Goal: Transaction & Acquisition: Purchase product/service

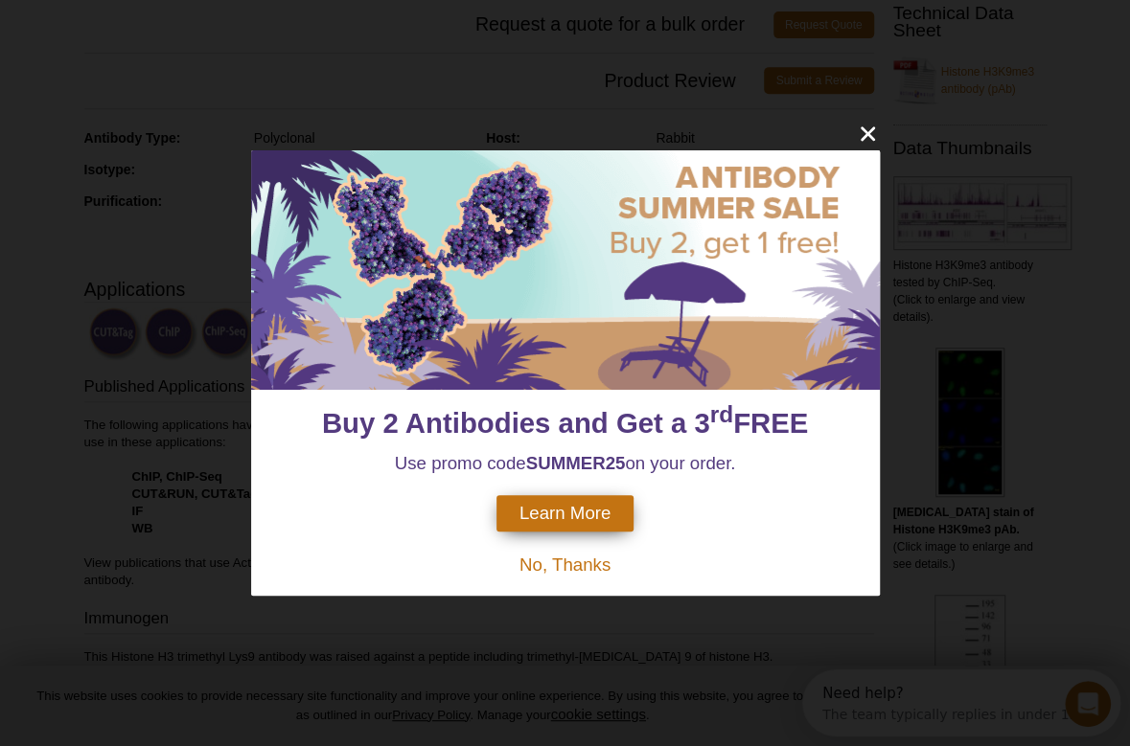
scroll to position [383, 0]
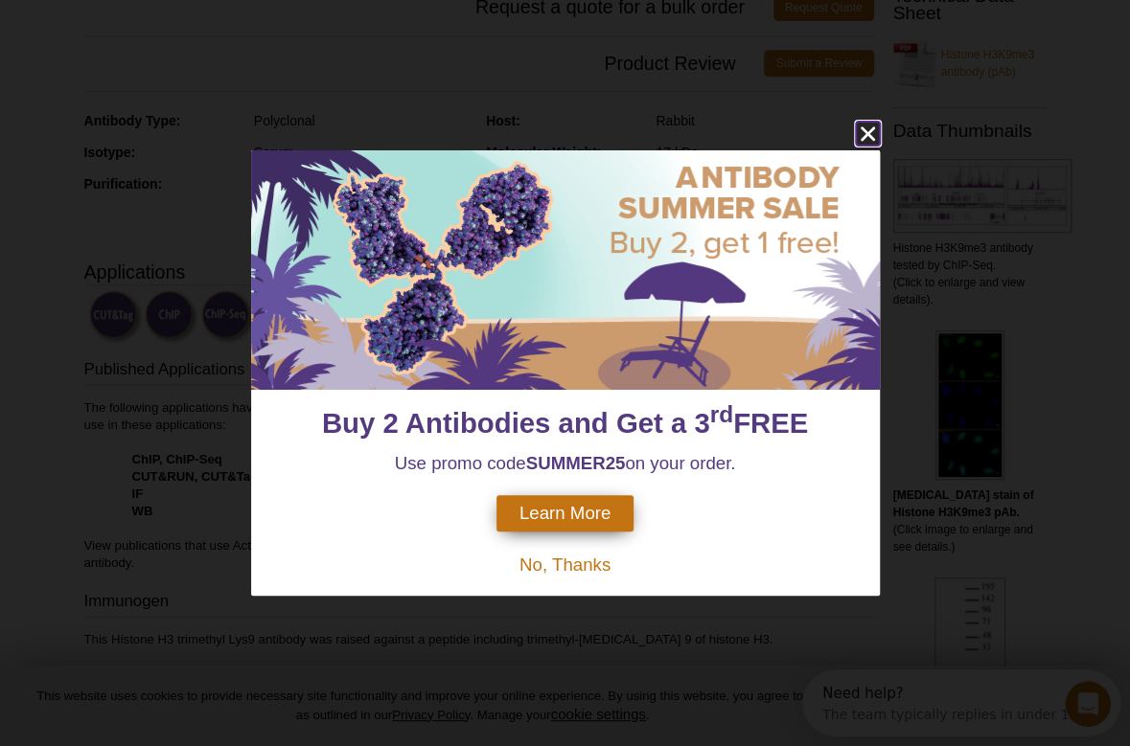
click at [861, 133] on icon "close" at bounding box center [868, 134] width 24 height 24
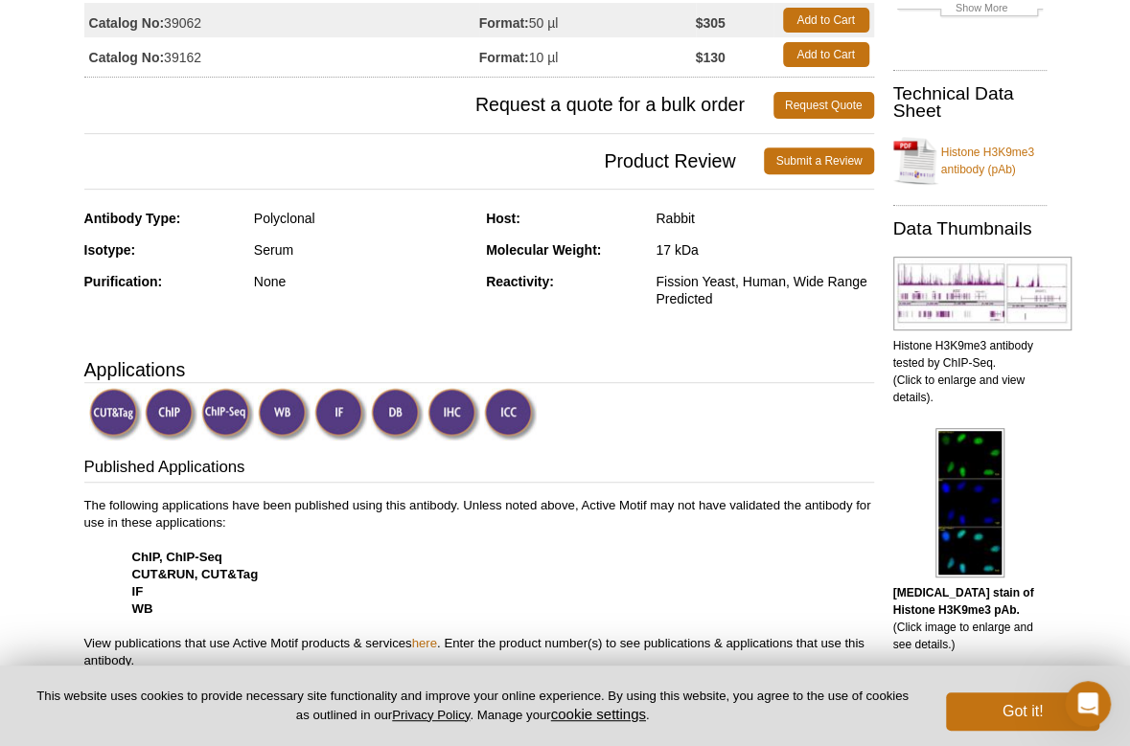
scroll to position [0, 0]
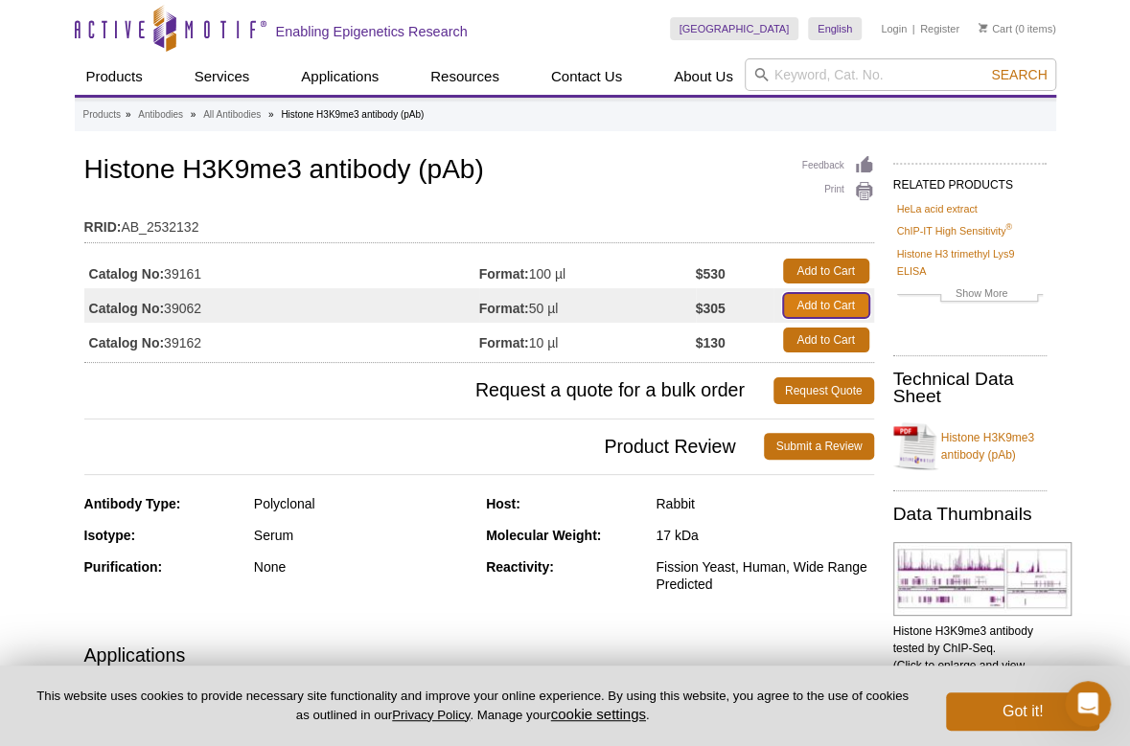
click at [820, 311] on link "Add to Cart" at bounding box center [826, 305] width 86 height 25
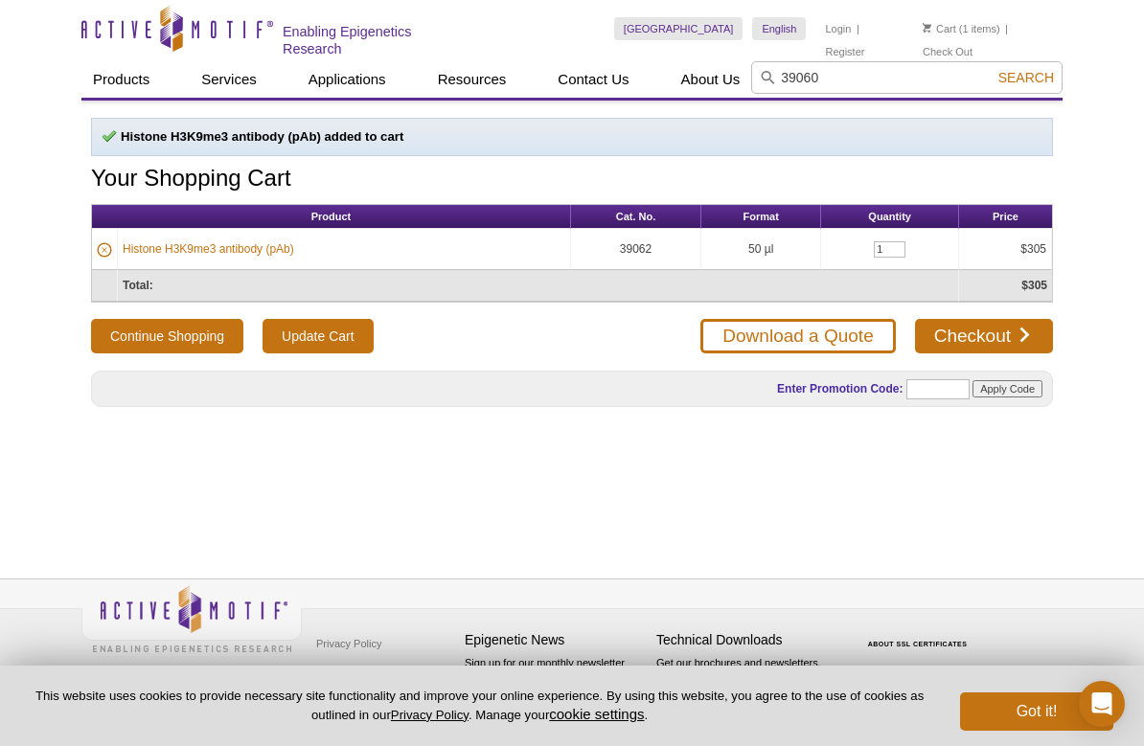
type input "39060"
click at [993, 69] on button "Search" at bounding box center [1026, 77] width 67 height 17
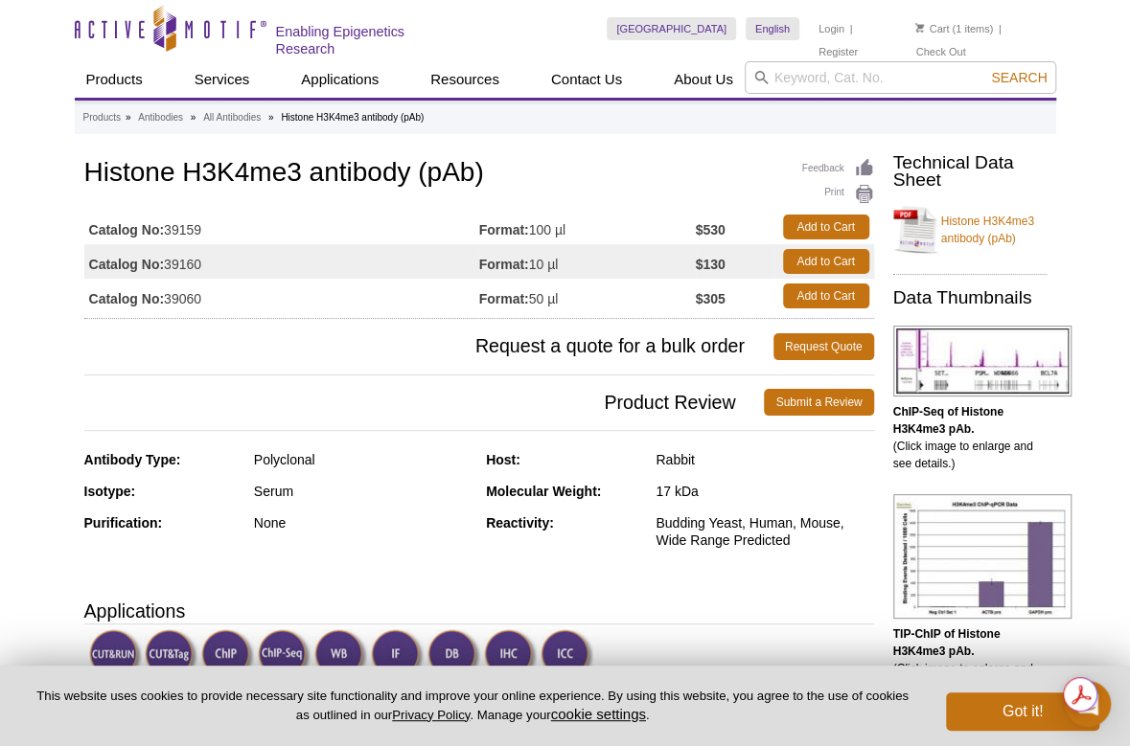
click at [412, 390] on span "Product Review" at bounding box center [424, 402] width 680 height 27
click at [828, 297] on link "Add to Cart" at bounding box center [826, 296] width 86 height 25
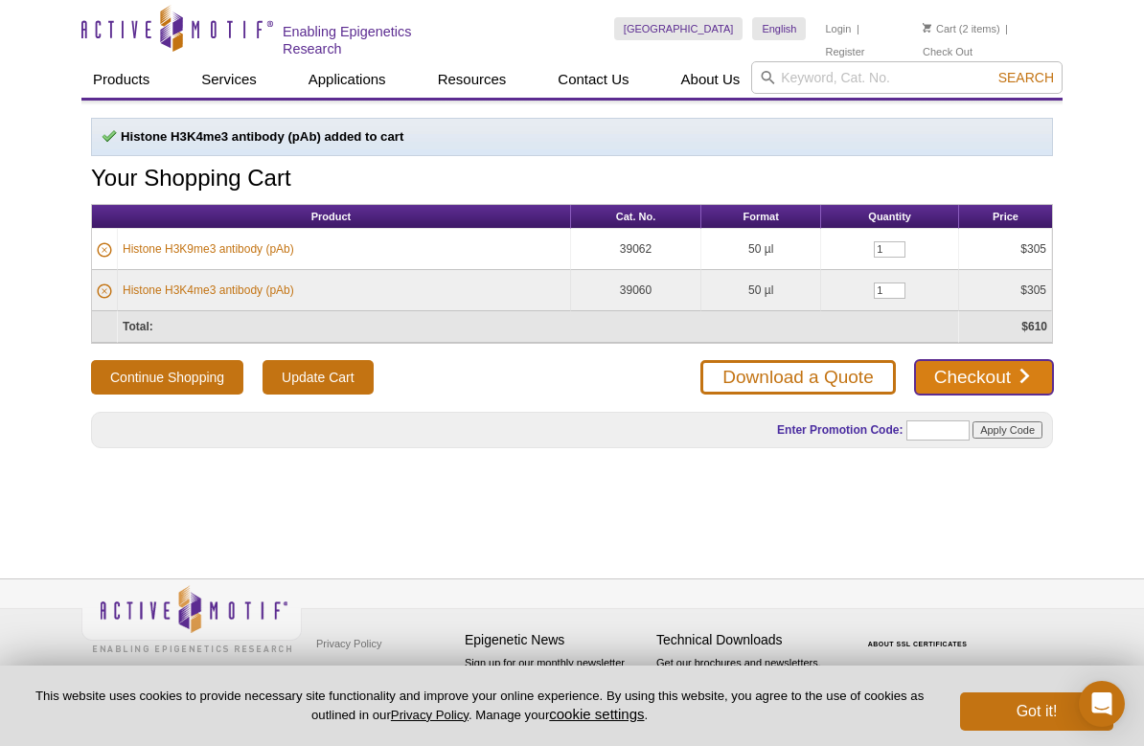
click at [974, 372] on link "Checkout" at bounding box center [984, 377] width 138 height 34
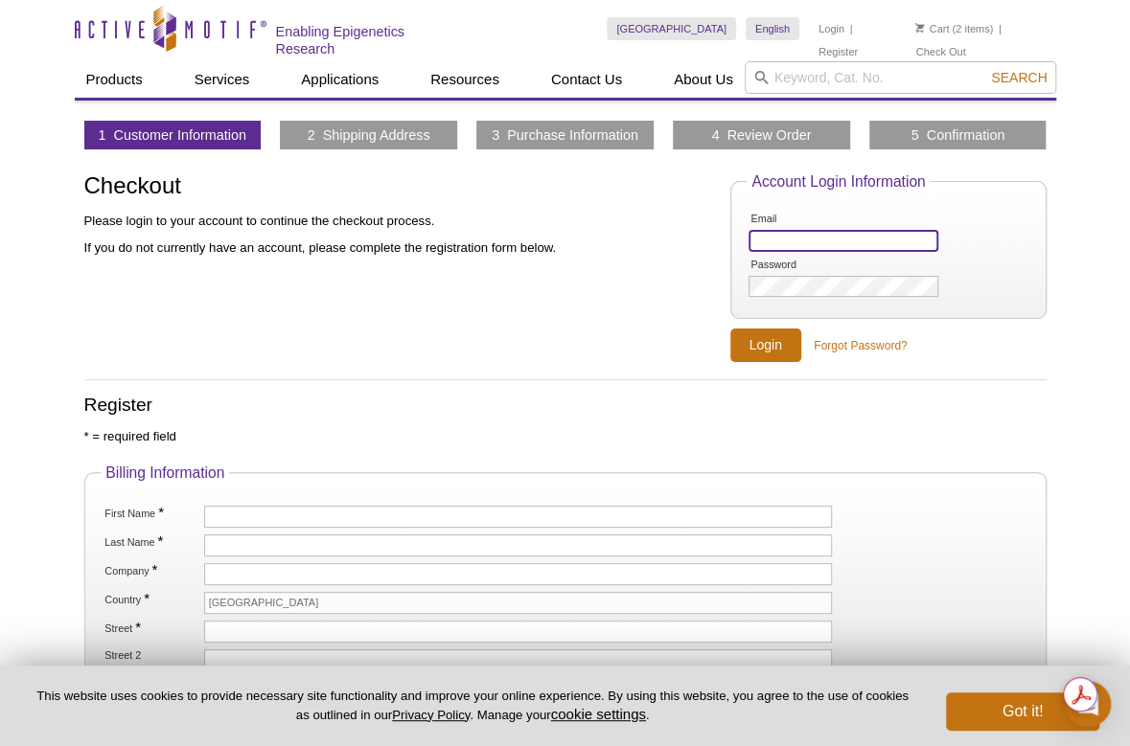
click at [772, 243] on input "Email" at bounding box center [842, 241] width 189 height 22
type input "terri.leonard@nin.gov"
click at [795, 270] on li "Password" at bounding box center [887, 278] width 282 height 42
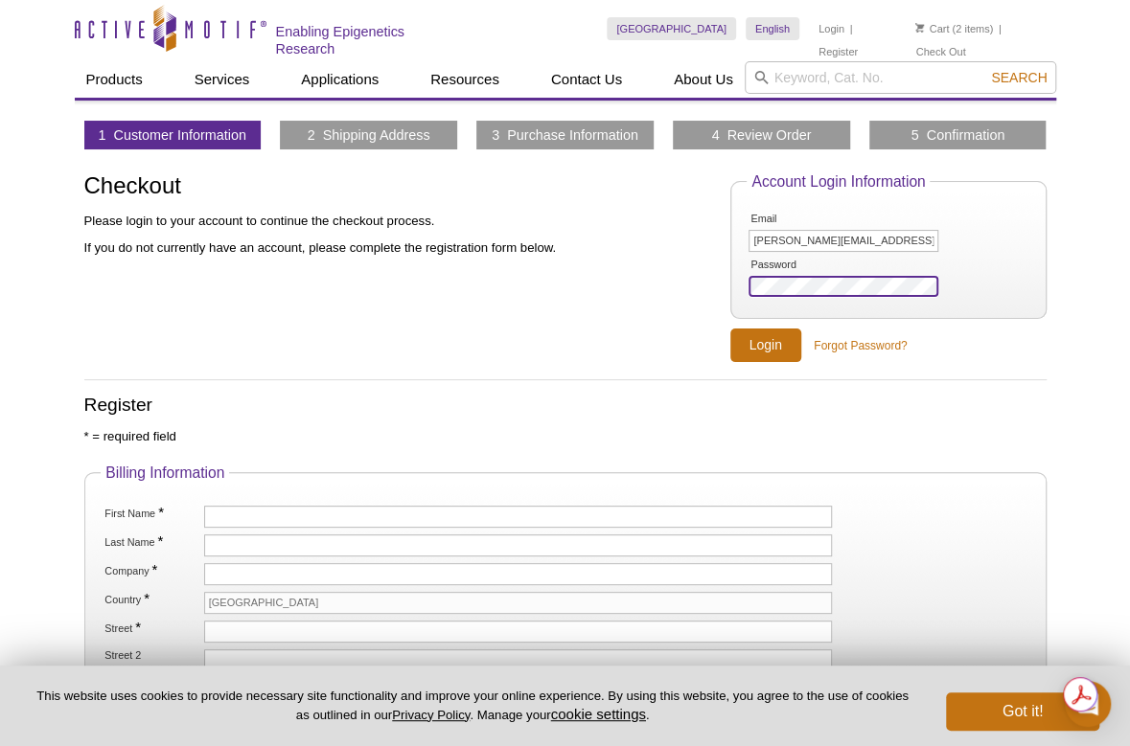
click at [730, 329] on input "Login" at bounding box center [765, 346] width 71 height 34
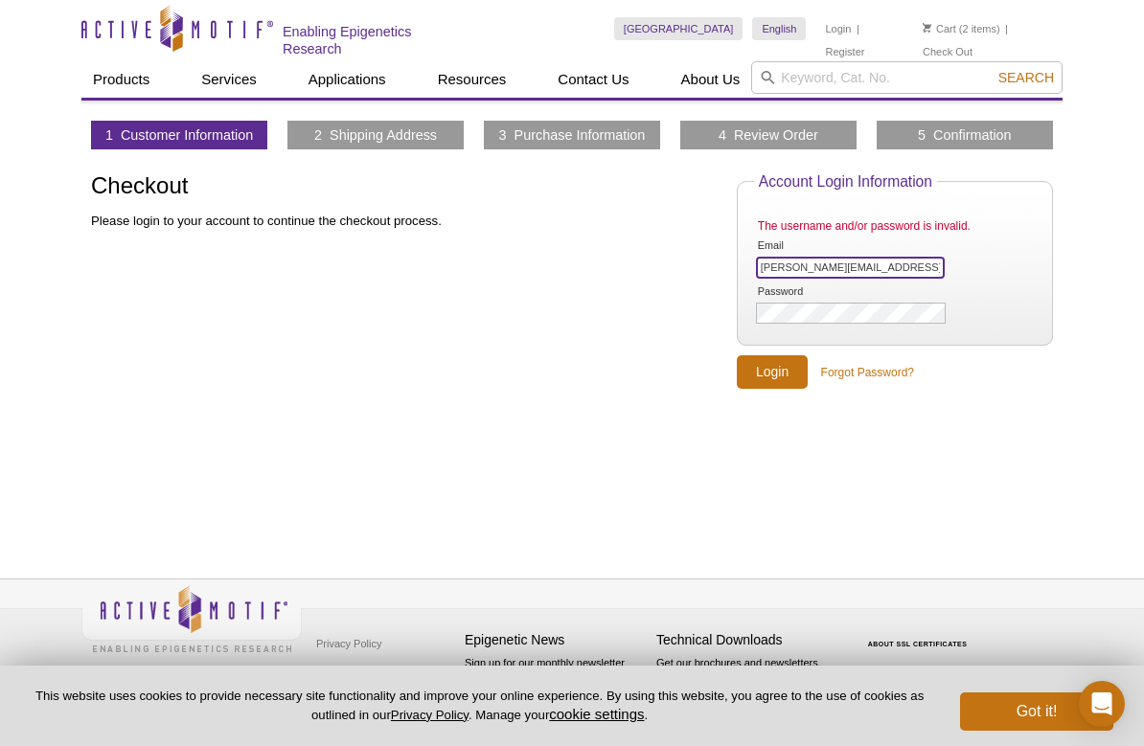
click at [837, 262] on input "terri.leonard@nin.gov" at bounding box center [850, 268] width 189 height 22
type input "[PERSON_NAME][EMAIL_ADDRESS][PERSON_NAME][DOMAIN_NAME]"
click at [737, 355] on input "Login" at bounding box center [772, 372] width 71 height 34
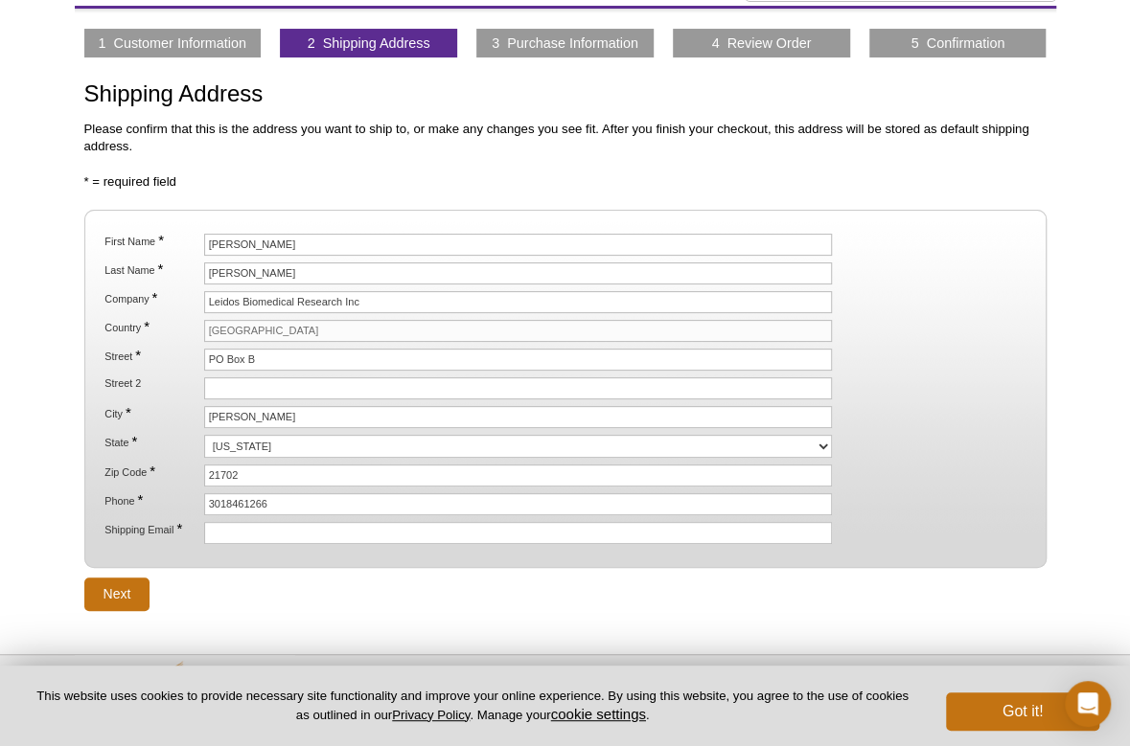
scroll to position [96, 0]
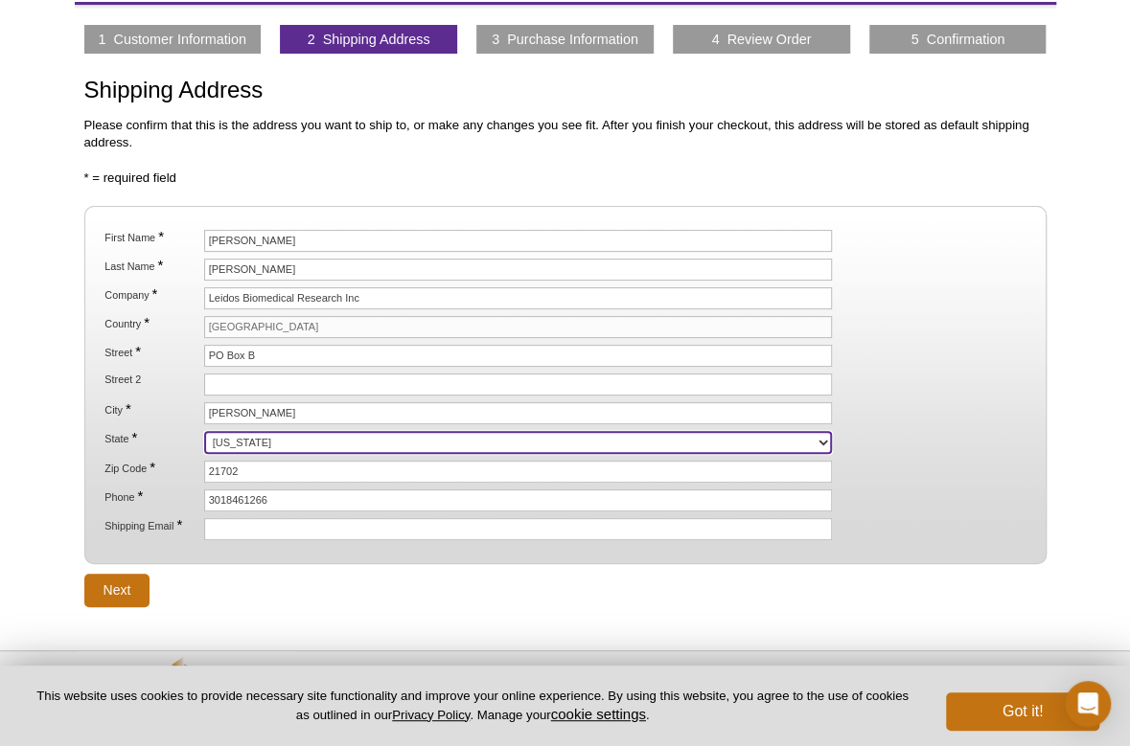
click at [265, 433] on select "Alabama Alaska American Samoa Arizona Arkansas California Colorado Connecticut …" at bounding box center [518, 442] width 629 height 23
select select "MD"
click at [204, 431] on select "Alabama Alaska American Samoa Arizona Arkansas California Colorado Connecticut …" at bounding box center [518, 442] width 629 height 23
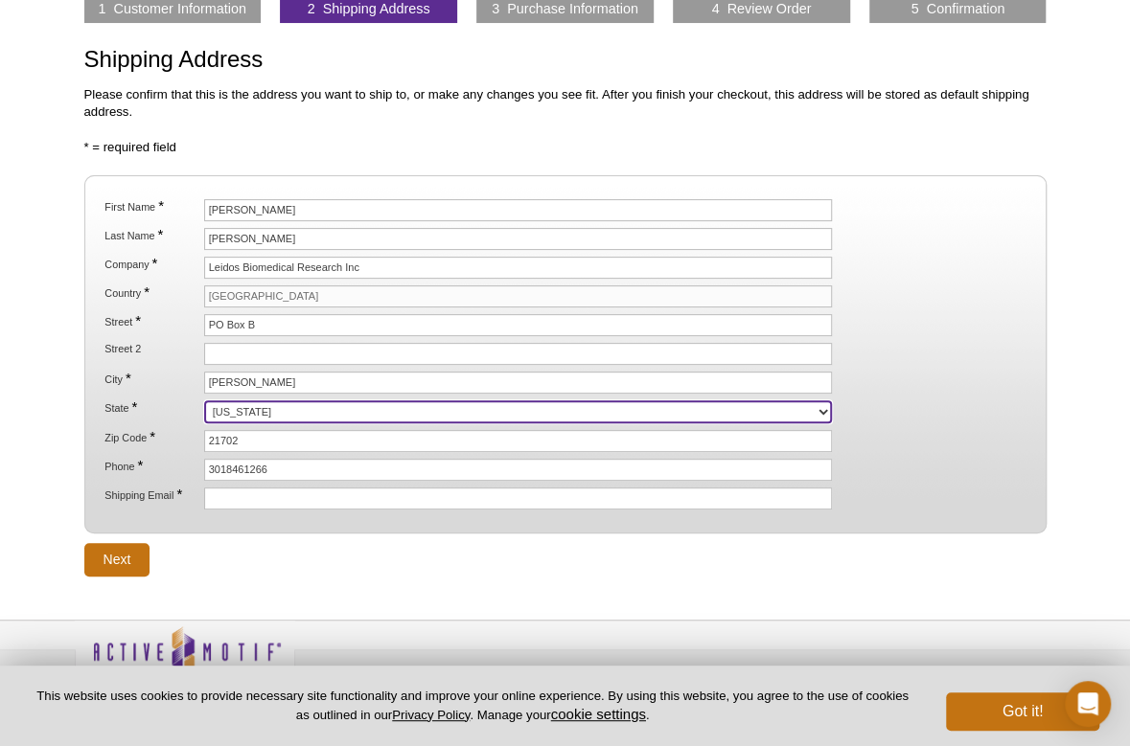
scroll to position [155, 0]
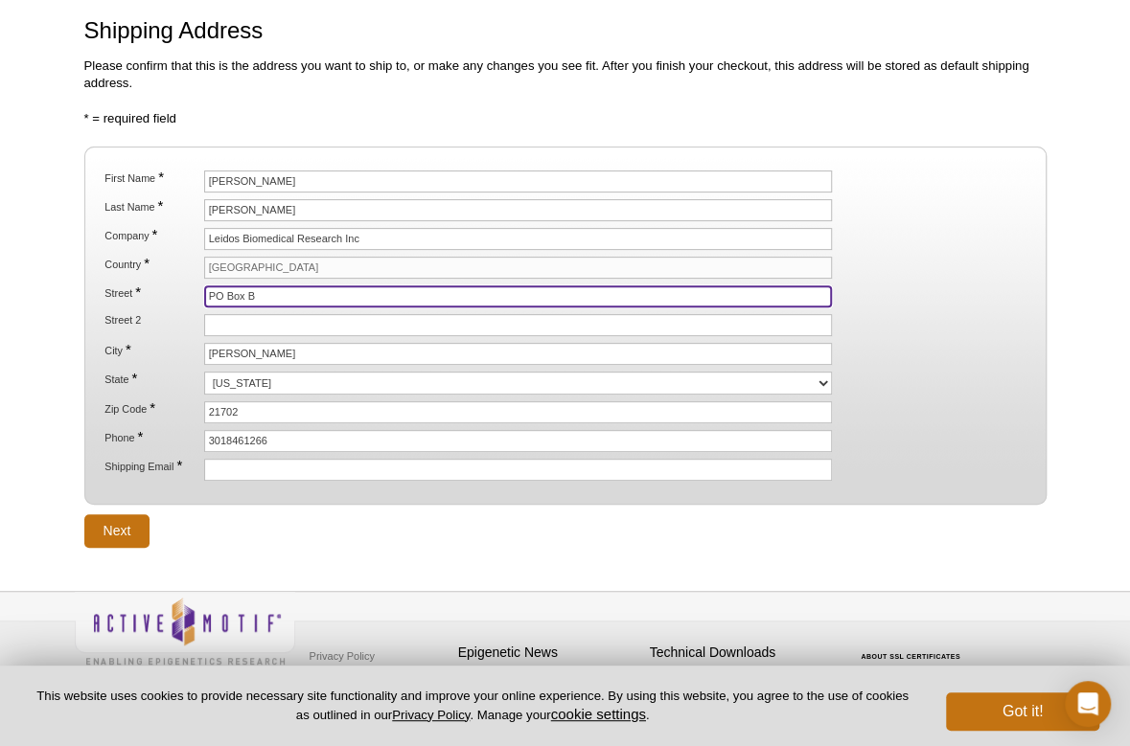
drag, startPoint x: 86, startPoint y: 280, endPoint x: -14, endPoint y: 255, distance: 103.6
click at [0, 255] on html "Active Motif Logo Enabling Epigenetics Research 2 Search Skip to content Active…" at bounding box center [565, 302] width 1130 height 914
type input "1050 Boyles St"
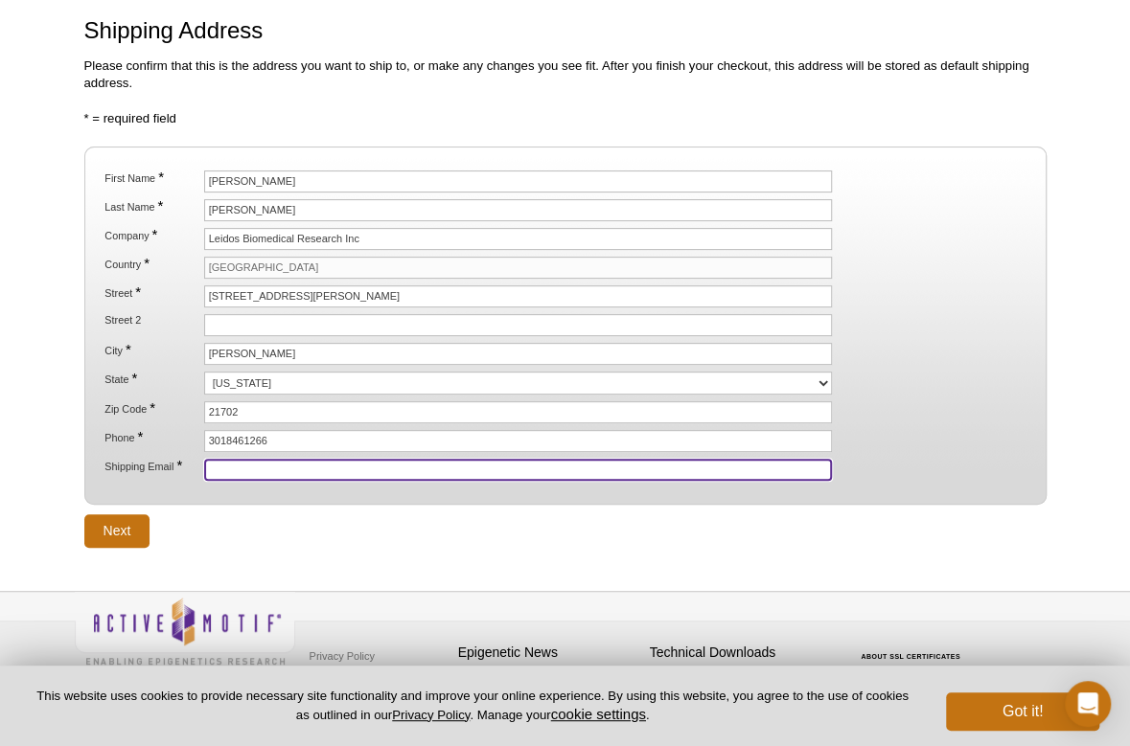
click at [222, 459] on input "Shipping Email *" at bounding box center [518, 470] width 629 height 22
type input "terri.leonard@nih.gov"
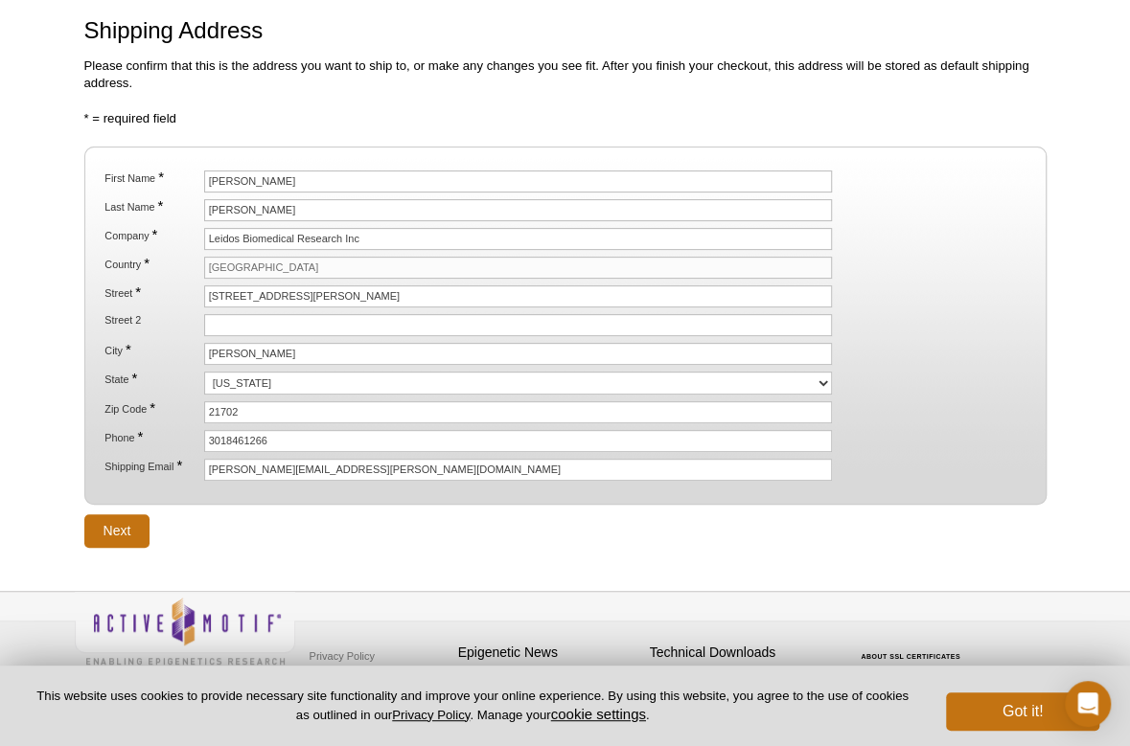
click at [789, 526] on form "* = required field First Name * Terri Last Name * Leonard Company * Leidos Biom…" at bounding box center [565, 328] width 962 height 437
click at [129, 515] on input "Next" at bounding box center [117, 532] width 66 height 34
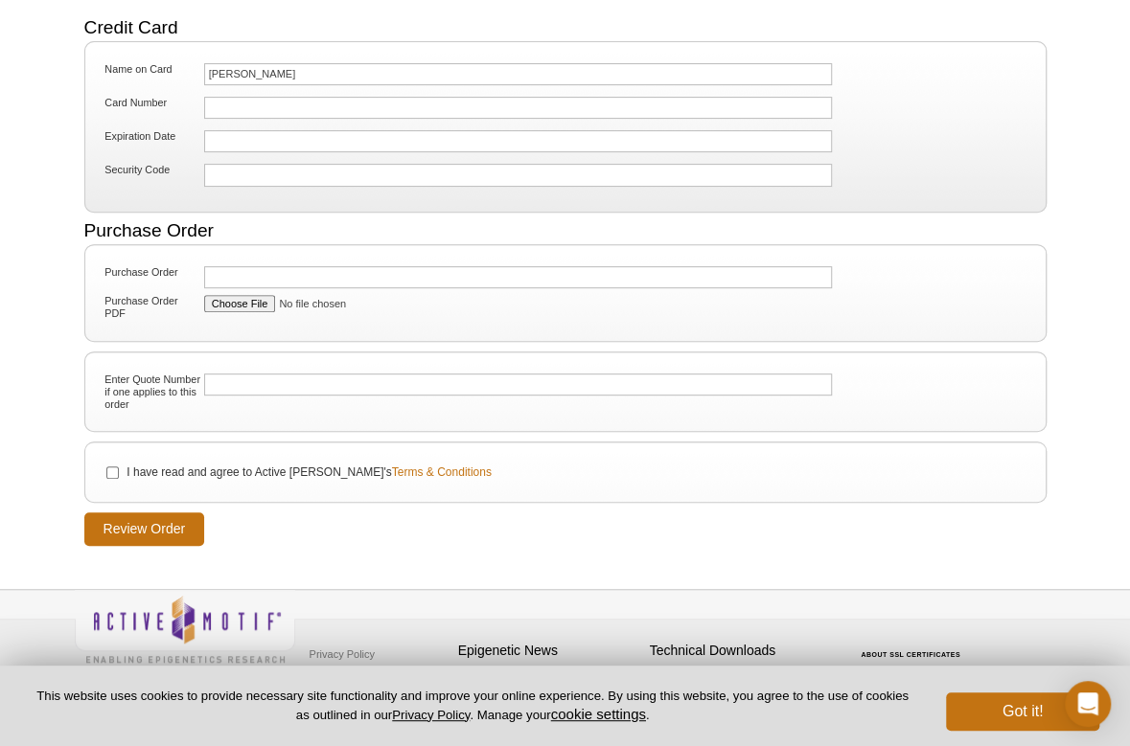
scroll to position [249, 0]
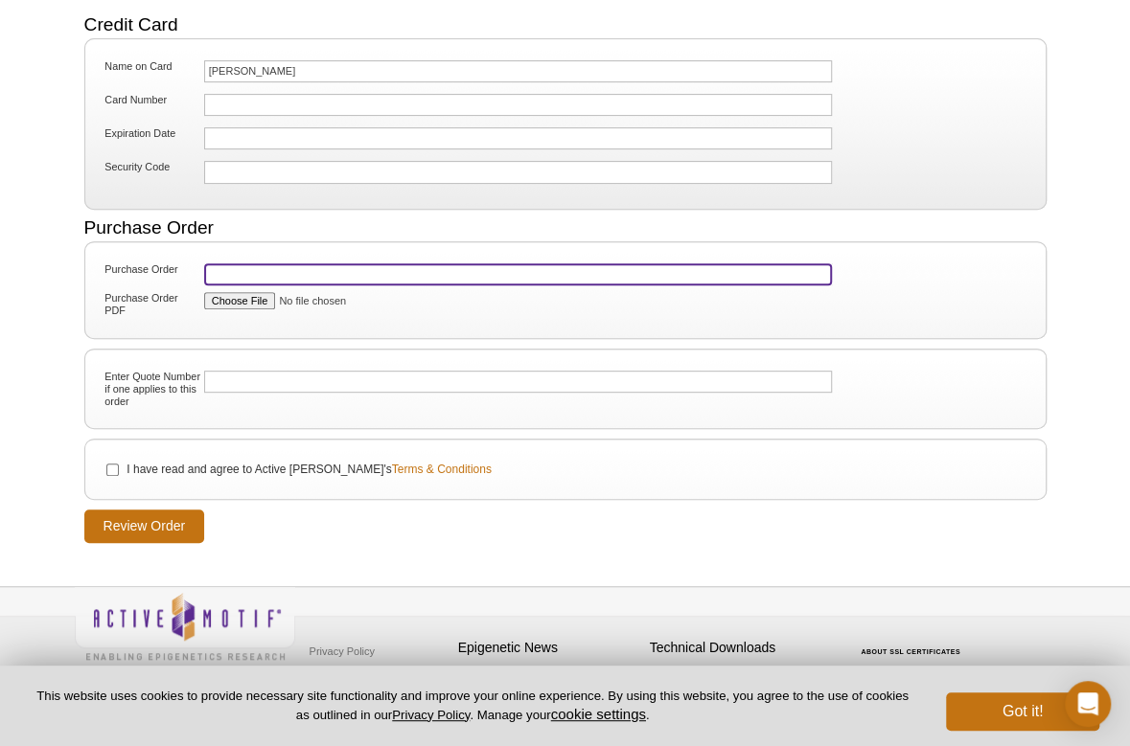
click at [234, 265] on input "Purchase Order" at bounding box center [518, 275] width 629 height 22
type input "L58819-5031"
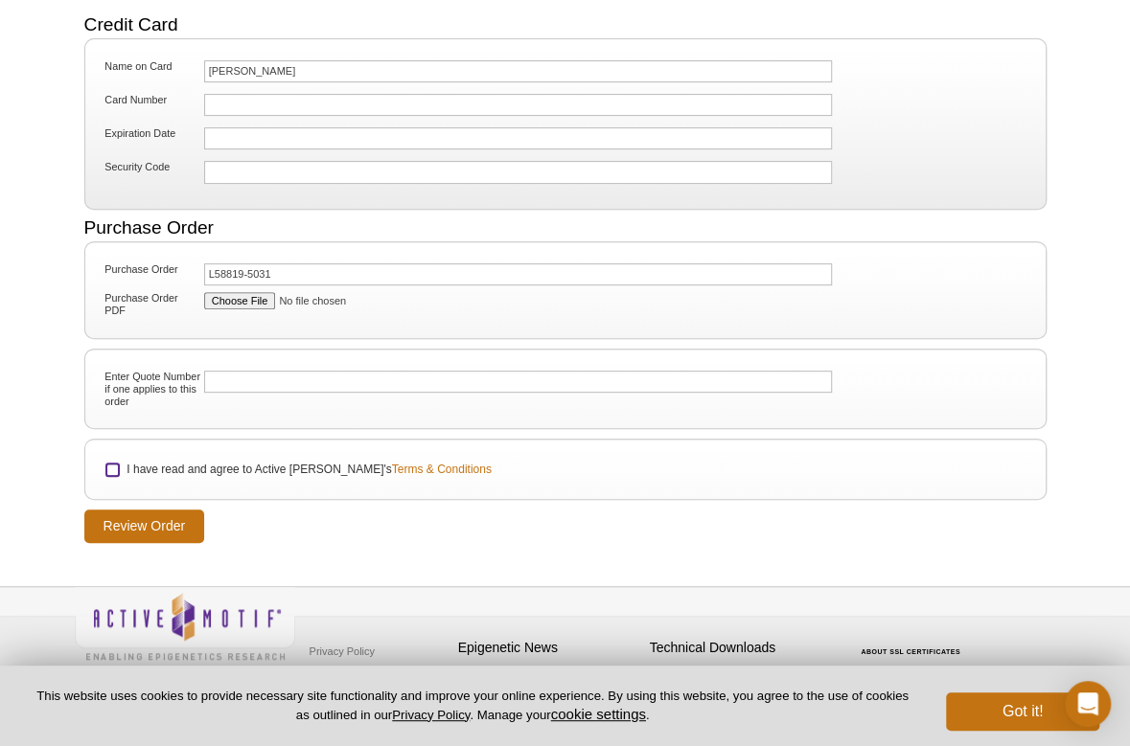
click at [109, 464] on input "I have read and agree to Active Motif's Terms & Conditions" at bounding box center [112, 470] width 12 height 12
checkbox input "true"
drag, startPoint x: 1100, startPoint y: 458, endPoint x: 706, endPoint y: 476, distance: 394.2
click at [1100, 458] on div "Active Motif Logo Enabling Epigenetics Research 2 Search Skip to content Active…" at bounding box center [565, 252] width 1130 height 1003
click at [241, 292] on input "Purchase Order PDF" at bounding box center [304, 300] width 200 height 17
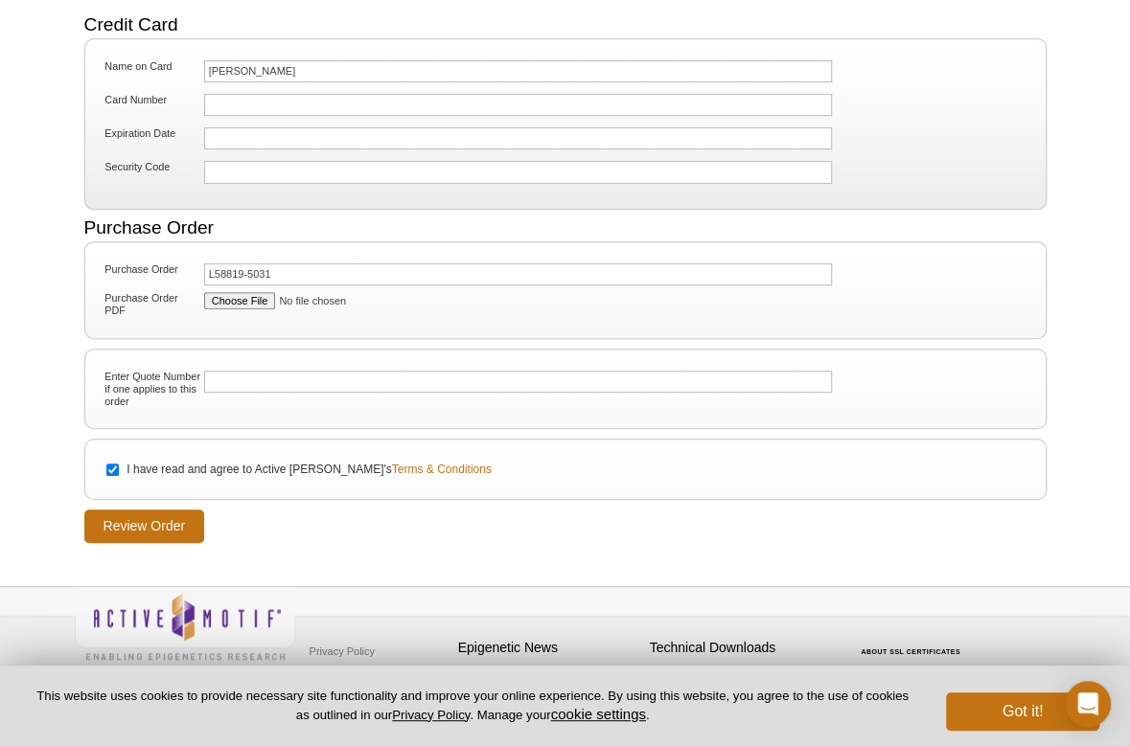
drag, startPoint x: 349, startPoint y: 348, endPoint x: 303, endPoint y: 331, distance: 49.1
click at [346, 349] on fieldset "Enter Quote Number if one applies to this order" at bounding box center [565, 389] width 962 height 81
click at [253, 294] on input "Purchase Order PDF" at bounding box center [304, 300] width 200 height 17
click at [242, 296] on input "Purchase Order PDF" at bounding box center [304, 300] width 200 height 17
click at [139, 331] on fieldset "Purchase Order L58819-5031 Purchase Order PDF" at bounding box center [565, 290] width 962 height 98
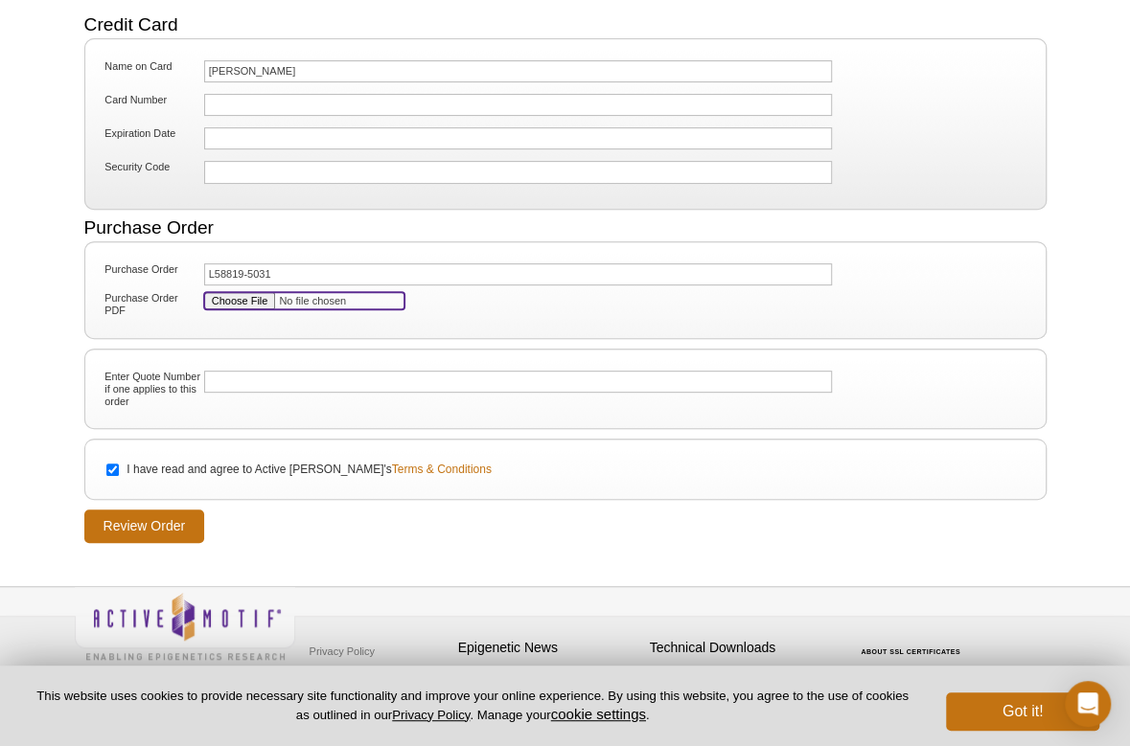
click at [233, 294] on input "Purchase Order PDF" at bounding box center [304, 300] width 200 height 17
click at [256, 293] on input "Purchase Order PDF" at bounding box center [304, 300] width 200 height 17
click at [245, 302] on input "Purchase Order PDF" at bounding box center [304, 300] width 200 height 17
type input "C:\fakepath\L58819-5031 PO Copy.pdf"
drag, startPoint x: 154, startPoint y: 520, endPoint x: 496, endPoint y: 424, distance: 355.2
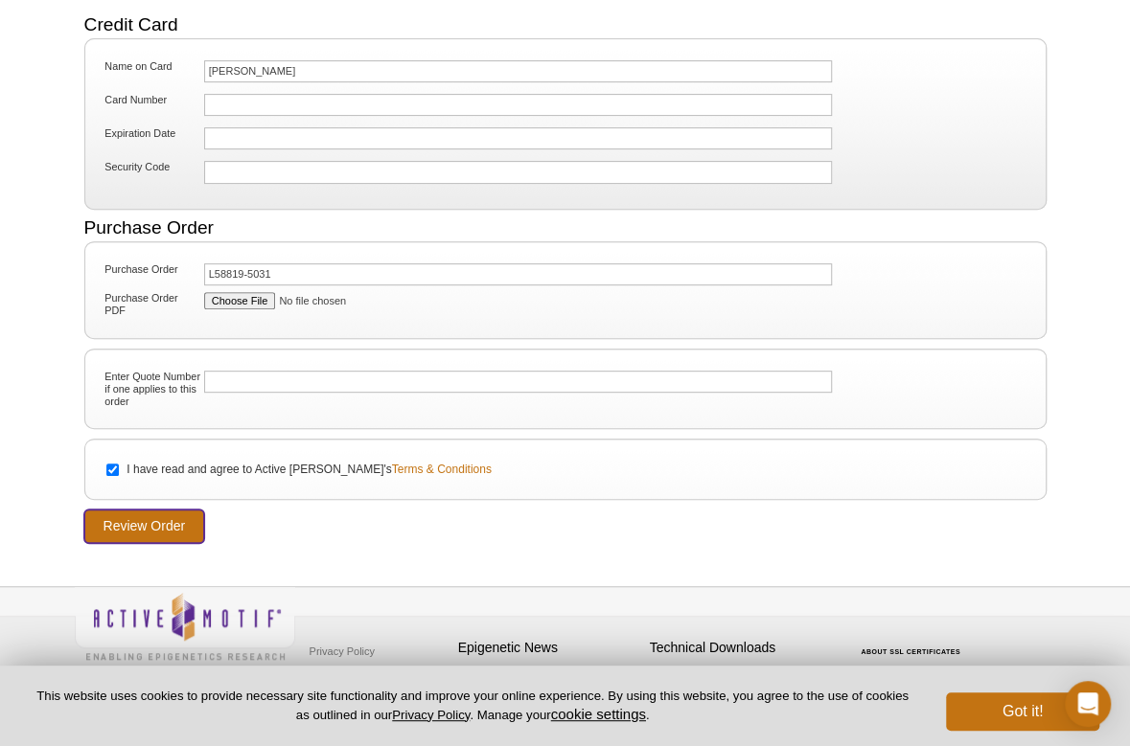
click at [155, 518] on input "Review Order" at bounding box center [144, 527] width 121 height 34
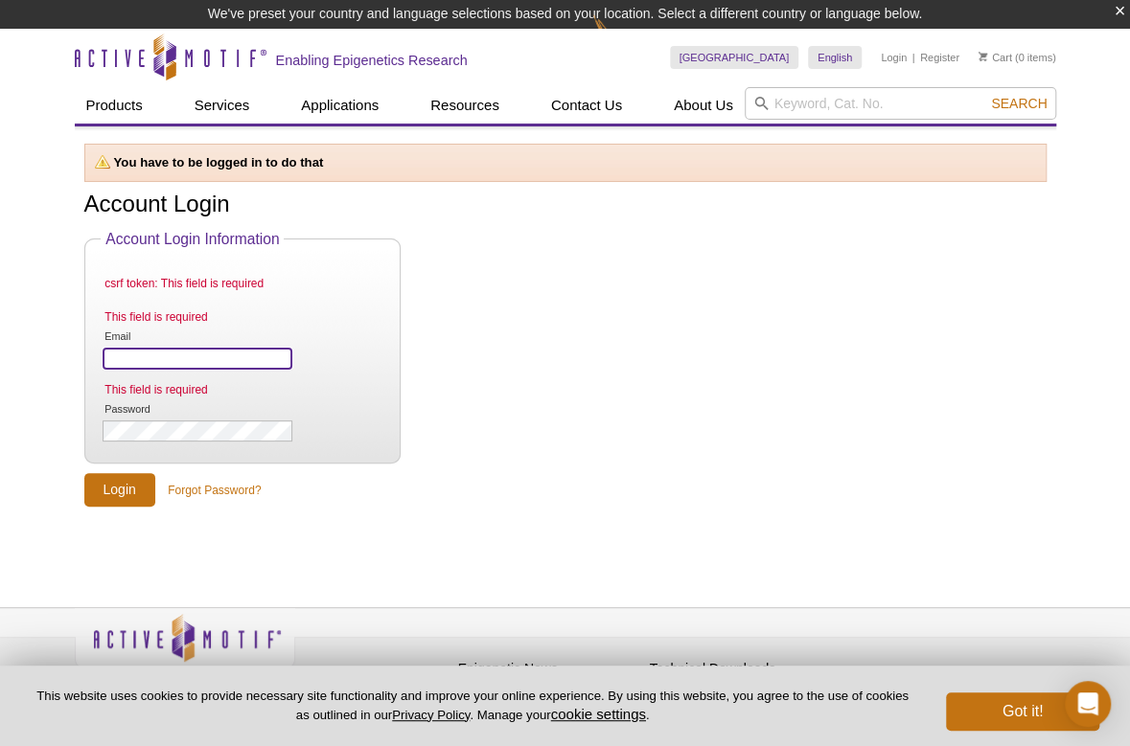
click at [161, 354] on input "Email" at bounding box center [197, 359] width 189 height 22
type input "[PERSON_NAME][EMAIL_ADDRESS][PERSON_NAME][DOMAIN_NAME]"
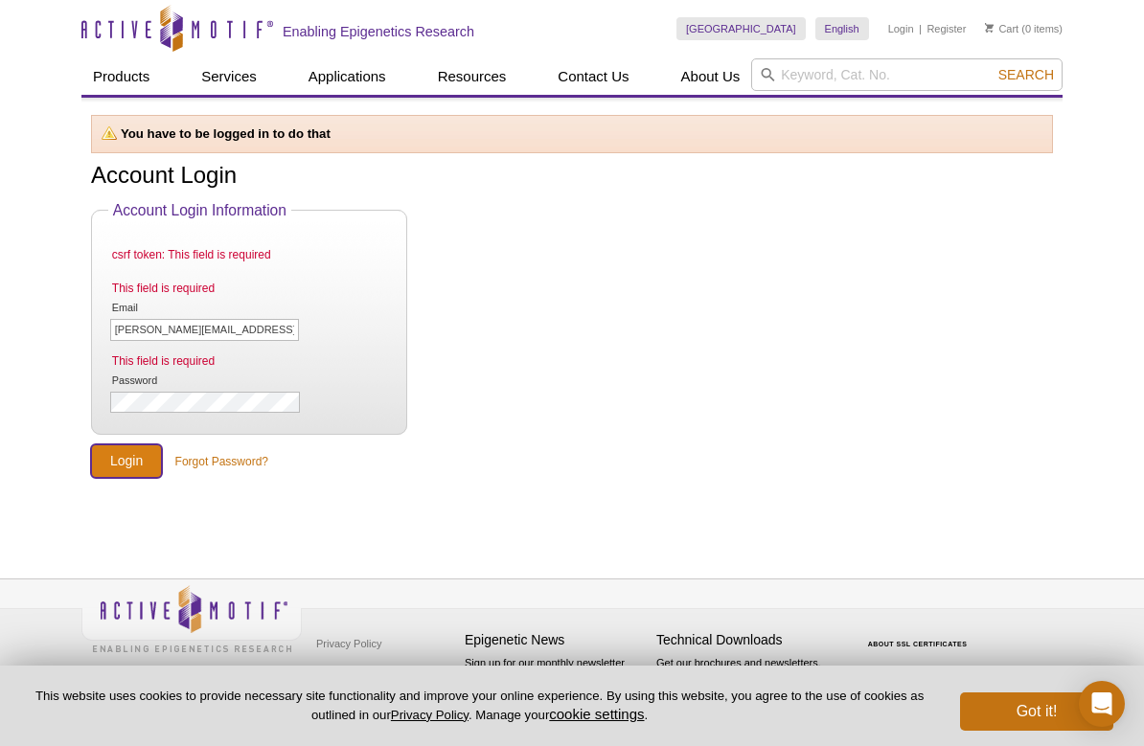
drag, startPoint x: 138, startPoint y: 457, endPoint x: 449, endPoint y: 379, distance: 320.9
click at [138, 457] on input "Login" at bounding box center [126, 462] width 71 height 34
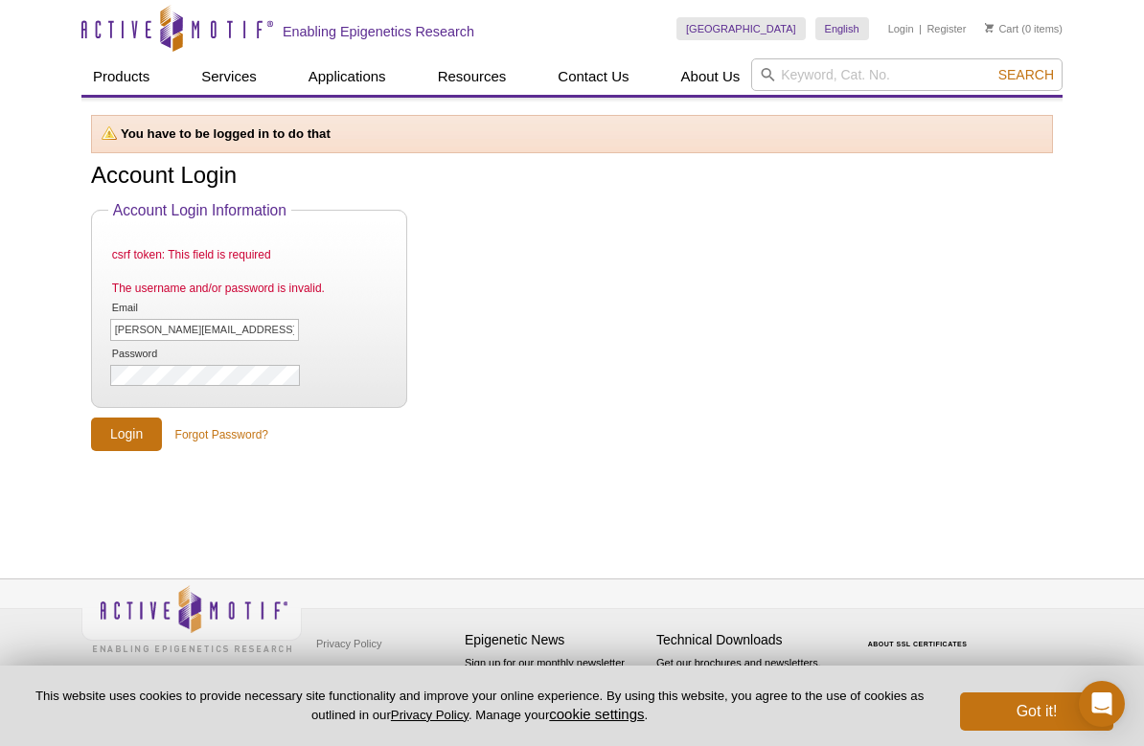
click at [759, 436] on form "Account Login Information csrf token: This field is required The username and/o…" at bounding box center [572, 326] width 962 height 249
